Goal: Find contact information: Find contact information

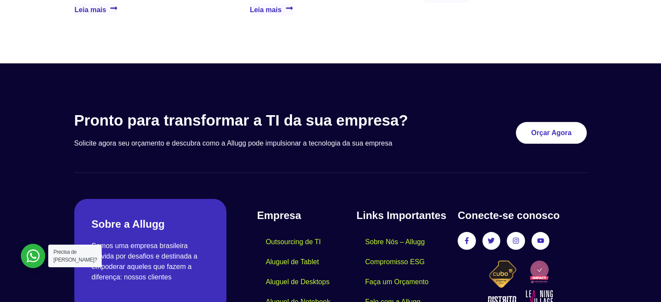
scroll to position [2596, 0]
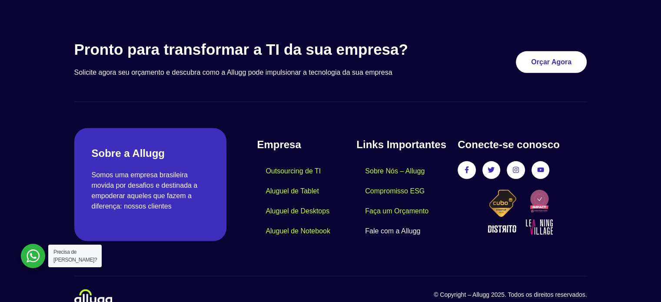
click at [402, 221] on link "Fale com a Allugg" at bounding box center [393, 231] width 73 height 20
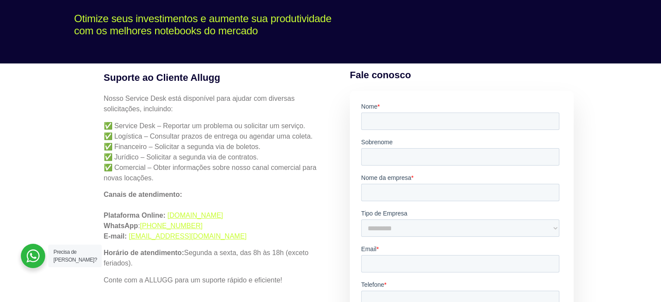
scroll to position [130, 0]
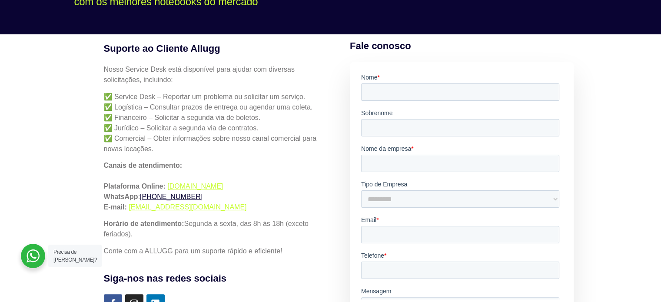
drag, startPoint x: 223, startPoint y: 199, endPoint x: 143, endPoint y: 196, distance: 79.6
click at [143, 196] on p "Canais de atendimento: Plataforma Online: simples.allugg.com.br WhatsApp : +55 …" at bounding box center [214, 186] width 221 height 52
copy link "+55 (19) 99972-1611"
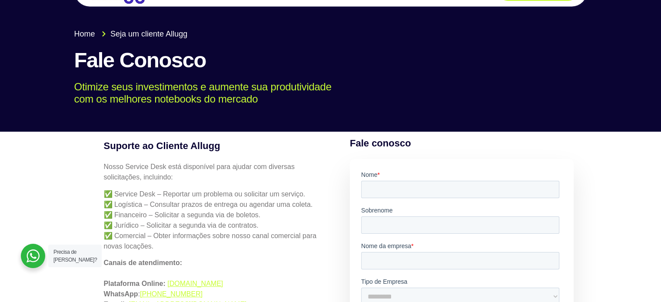
scroll to position [0, 0]
